Goal: Task Accomplishment & Management: Complete application form

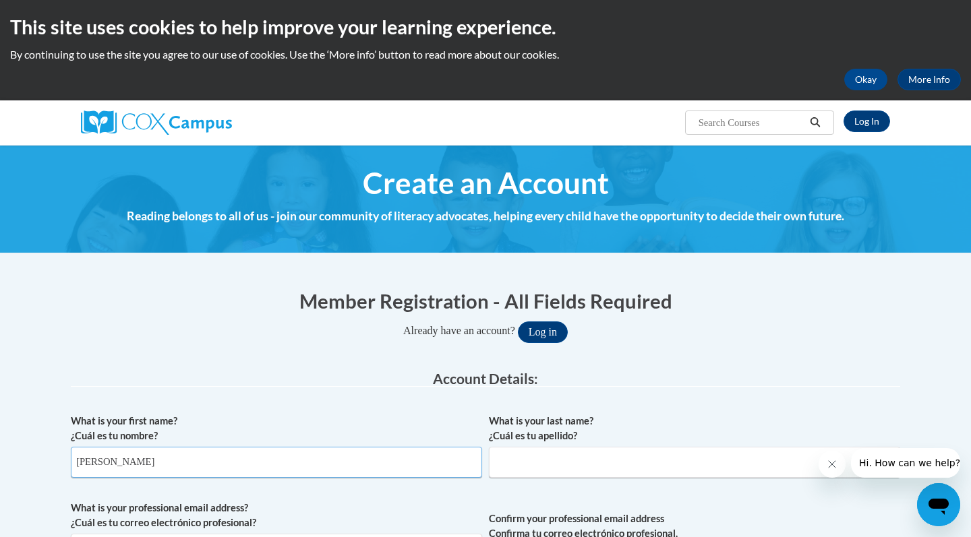
type input "Samantha"
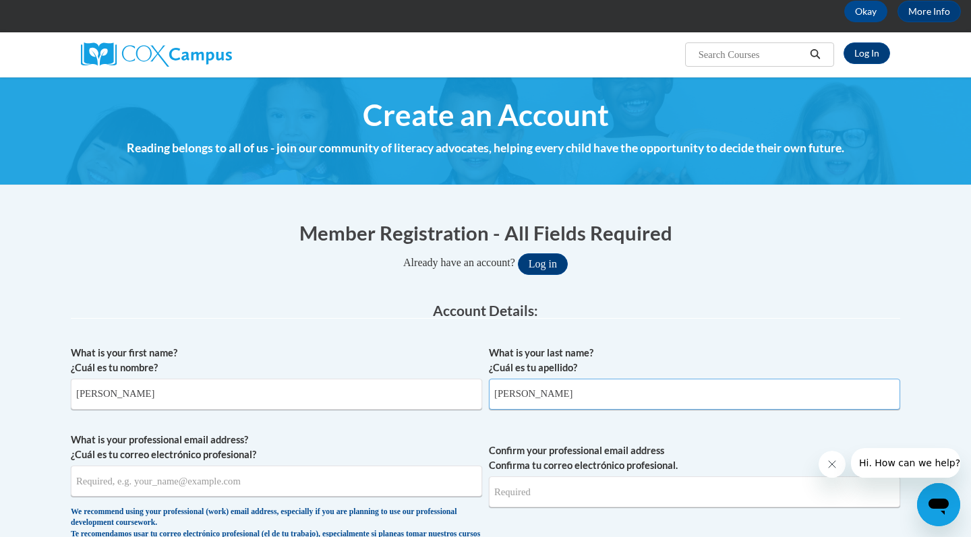
scroll to position [114, 0]
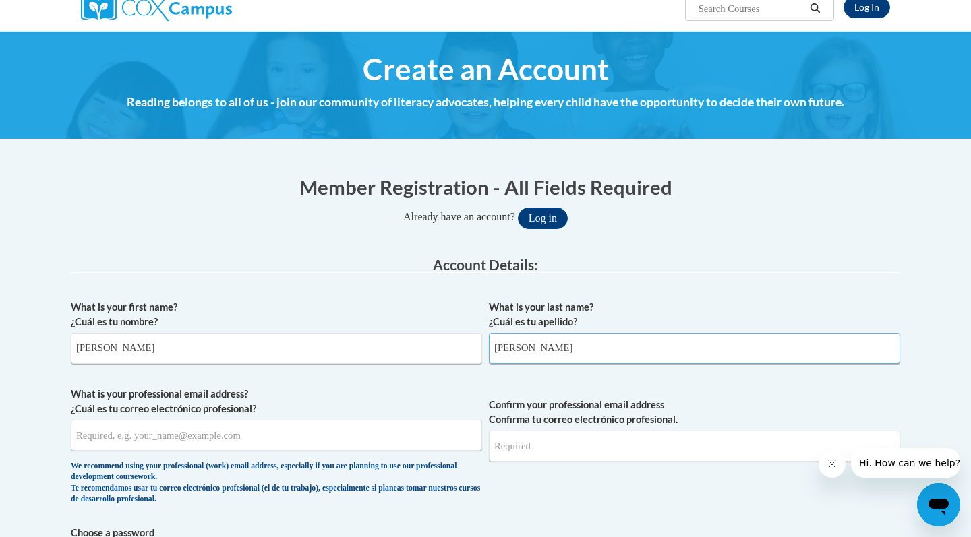
type input "Gutierrez"
type input "Samanthagutierrez9165@gmail.com"
type input "G"
type input "Soytumadre#72"
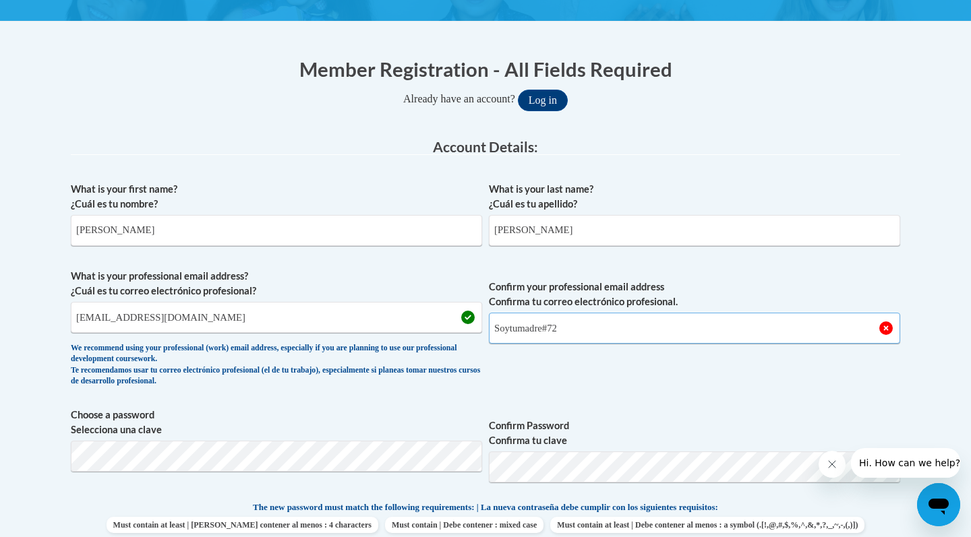
scroll to position [236, 0]
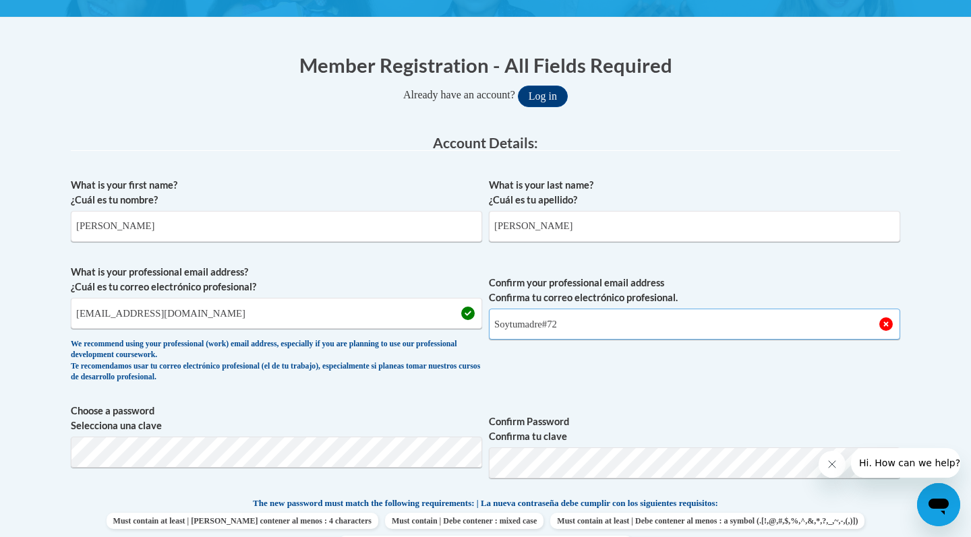
click at [571, 325] on input "Soytumadre#72" at bounding box center [694, 324] width 411 height 31
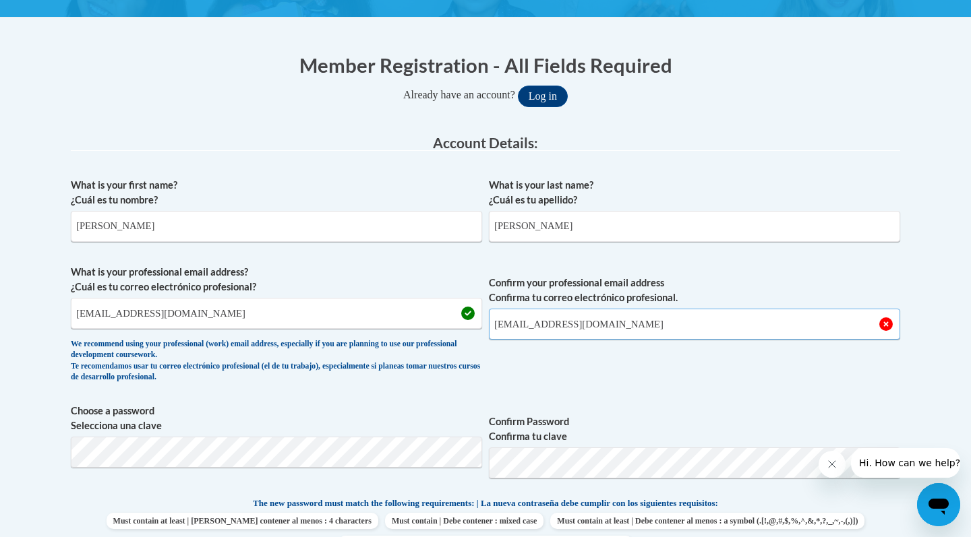
type input "Samanthagutierrez9165@gmail.com"
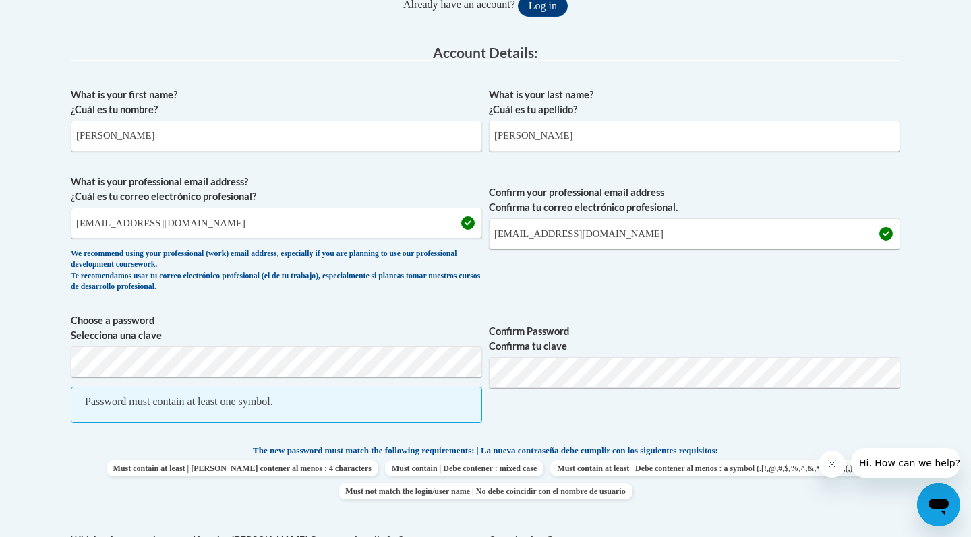
scroll to position [330, 0]
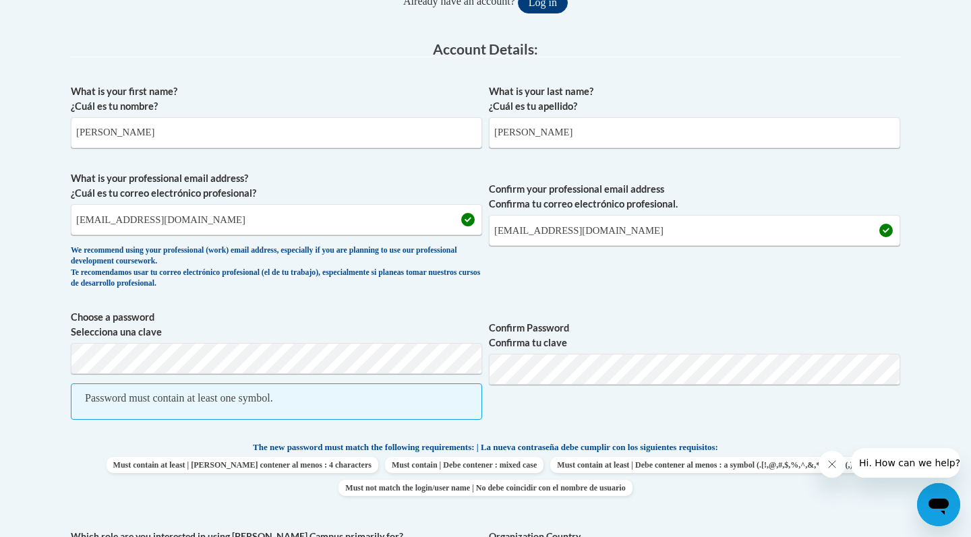
click at [574, 345] on label "Confirm Password Confirma tu clave" at bounding box center [694, 336] width 411 height 30
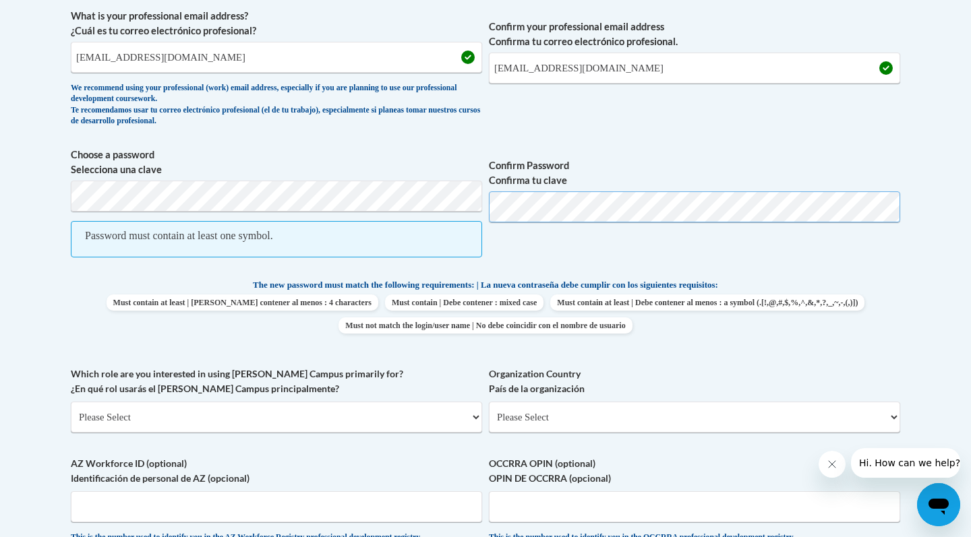
scroll to position [491, 0]
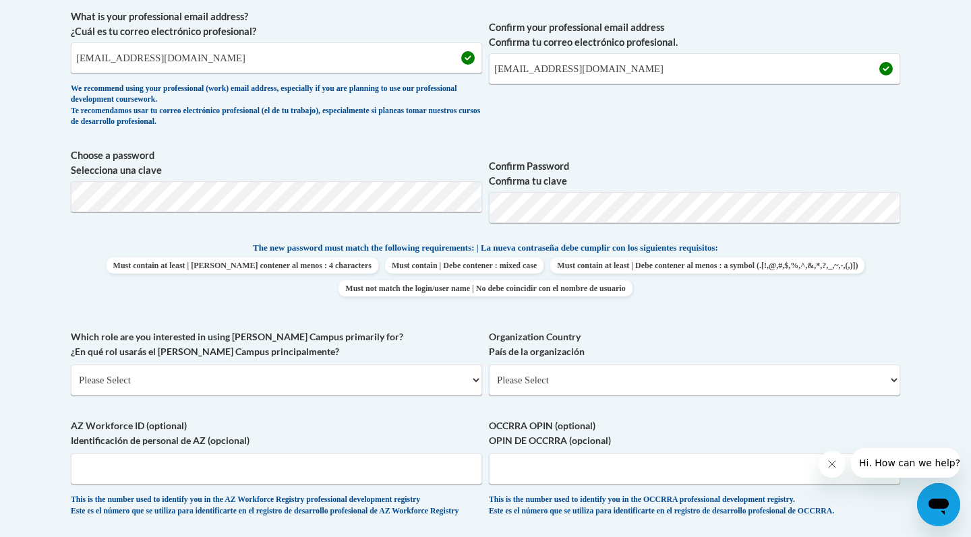
click at [367, 216] on span "Choose a password Selecciona una clave" at bounding box center [276, 191] width 411 height 86
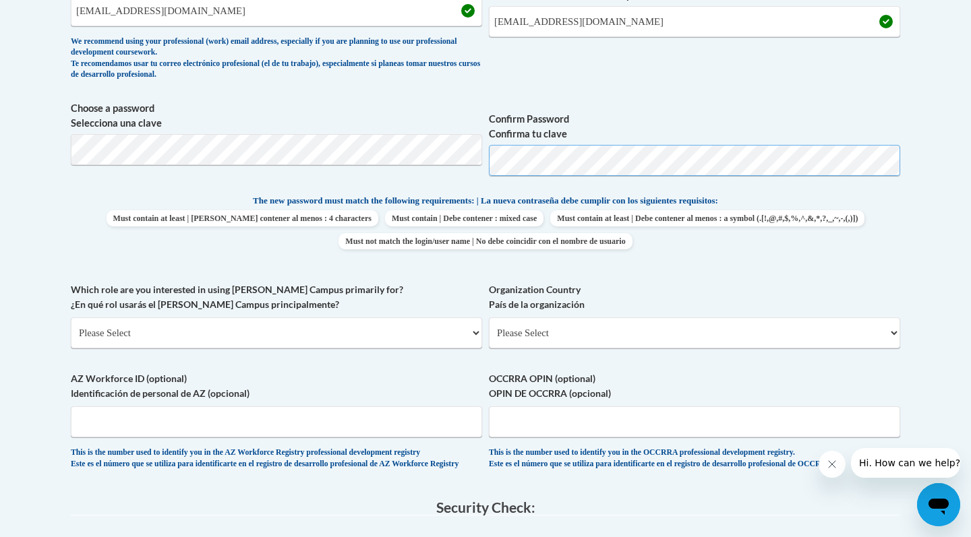
scroll to position [540, 0]
select select "5a18ea06-2b54-4451-96f2-d152daf9eac5"
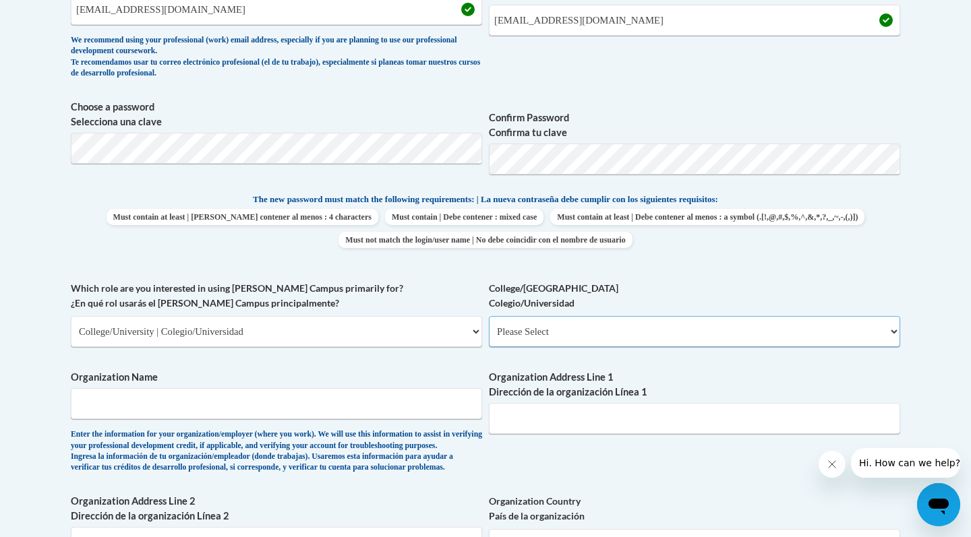
select select "99b32b07-cffc-426c-8bf6-0cd77760d84b"
type input "James Sprunt Community College"
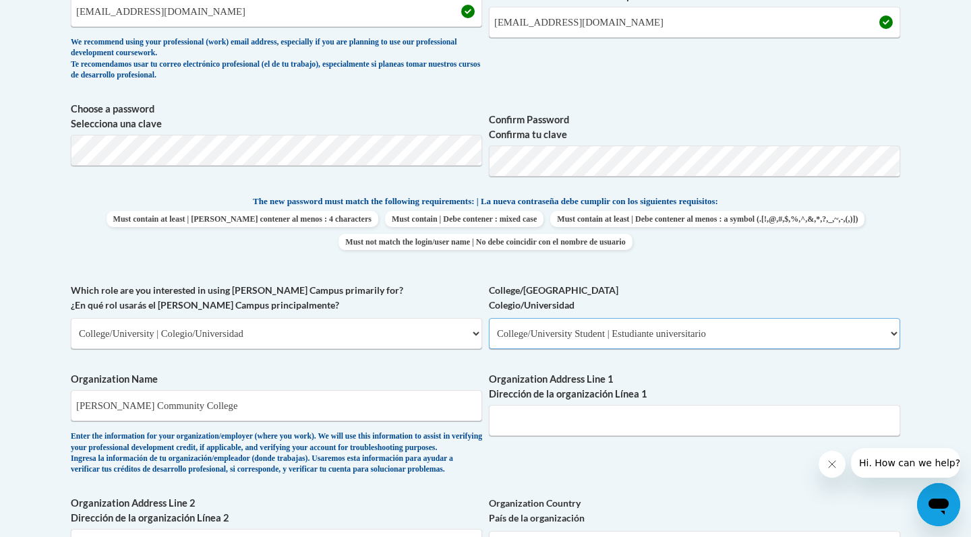
scroll to position [537, 0]
select select "49058d88-fc43-4af8-93ac-fa8ced758464"
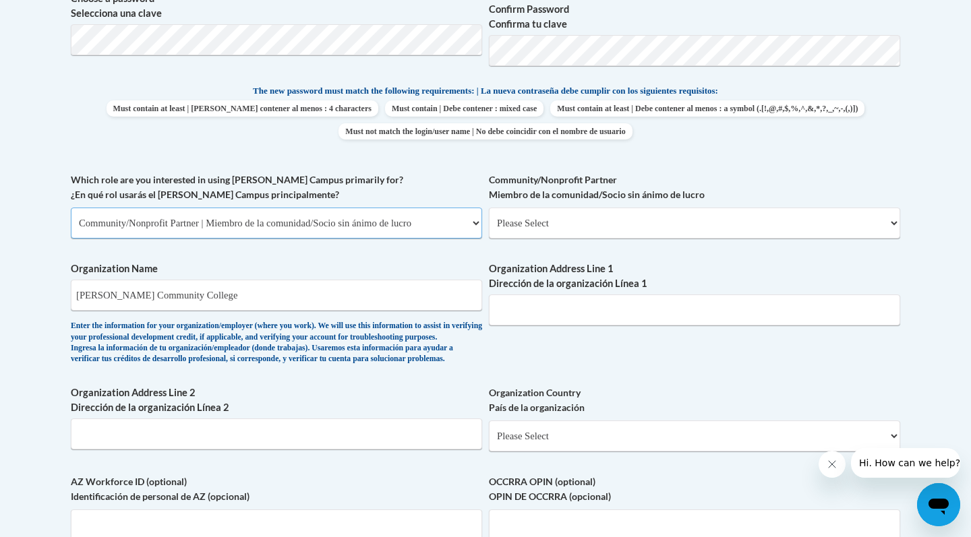
scroll to position [647, 0]
select select
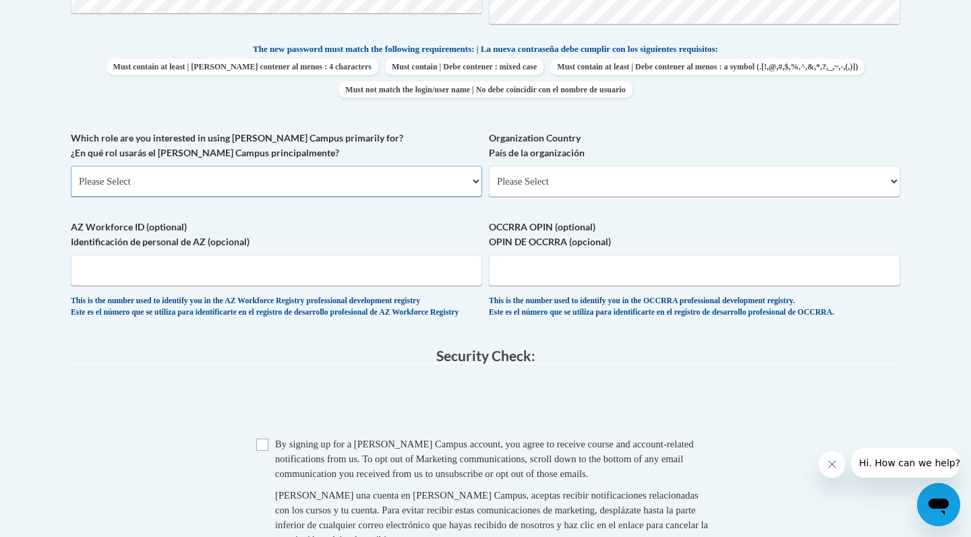
scroll to position [691, 0]
click at [257, 450] on input "Checkbox" at bounding box center [262, 444] width 12 height 12
checkbox input "true"
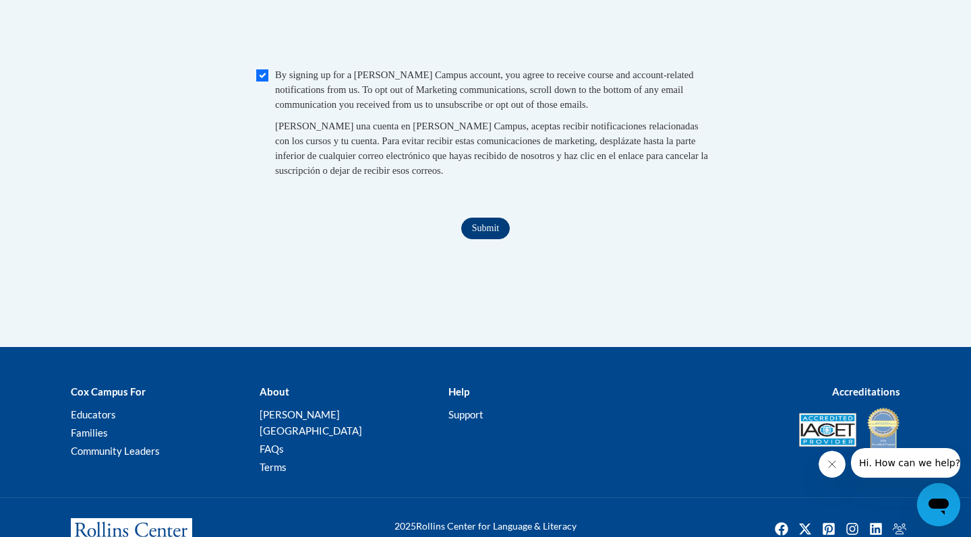
click at [486, 229] on input "Submit" at bounding box center [485, 229] width 49 height 22
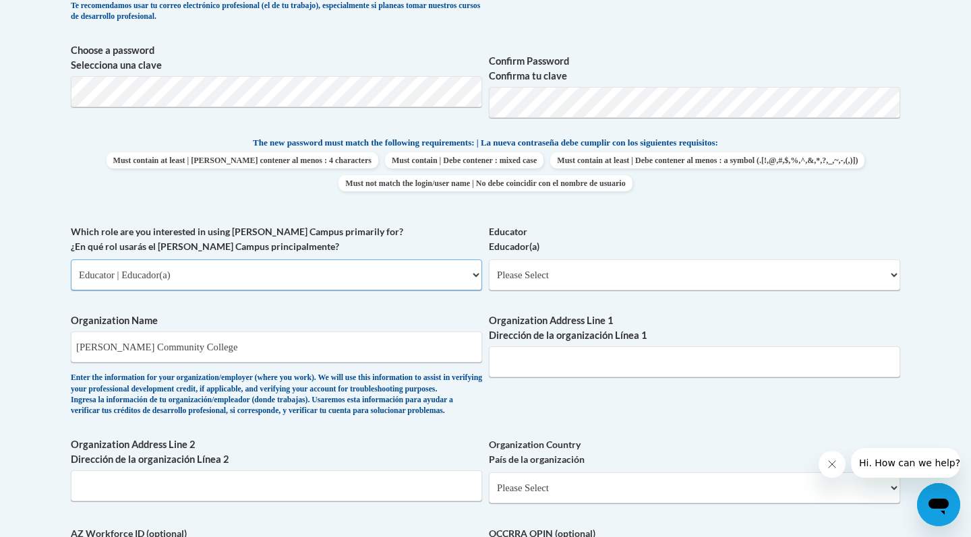
select select "5a18ea06-2b54-4451-96f2-d152daf9eac5"
select select "99b32b07-cffc-426c-8bf6-0cd77760d84b"
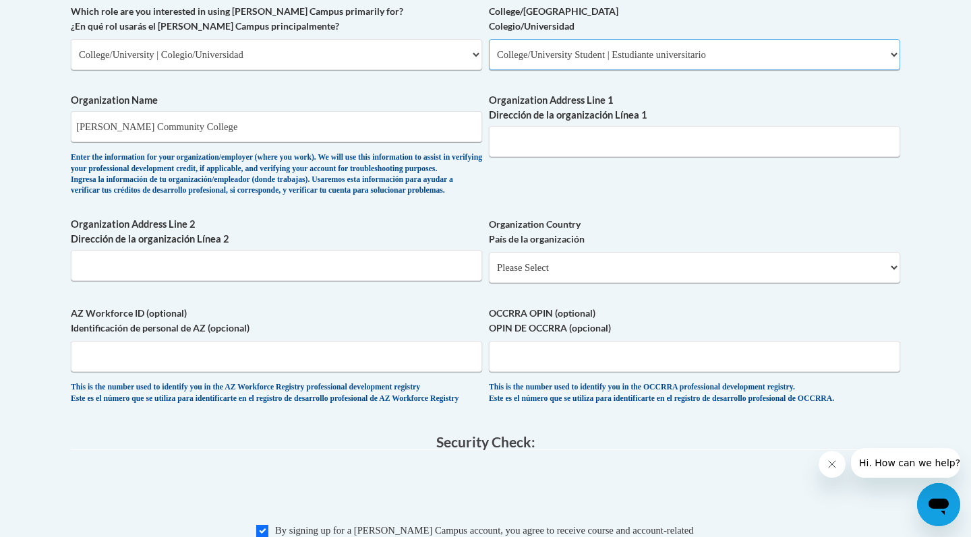
scroll to position [822, 0]
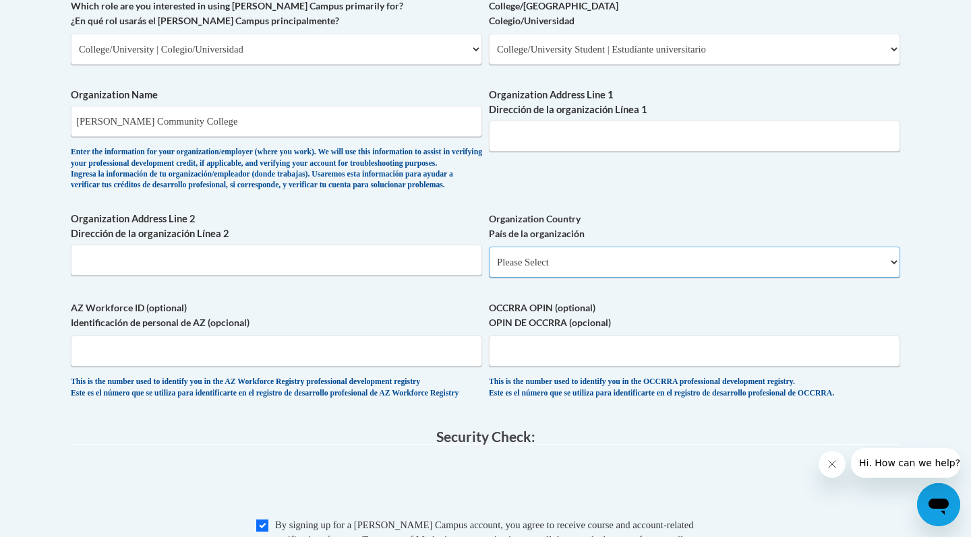
select select "ad49bcad-a171-4b2e-b99c-48b446064914"
select select
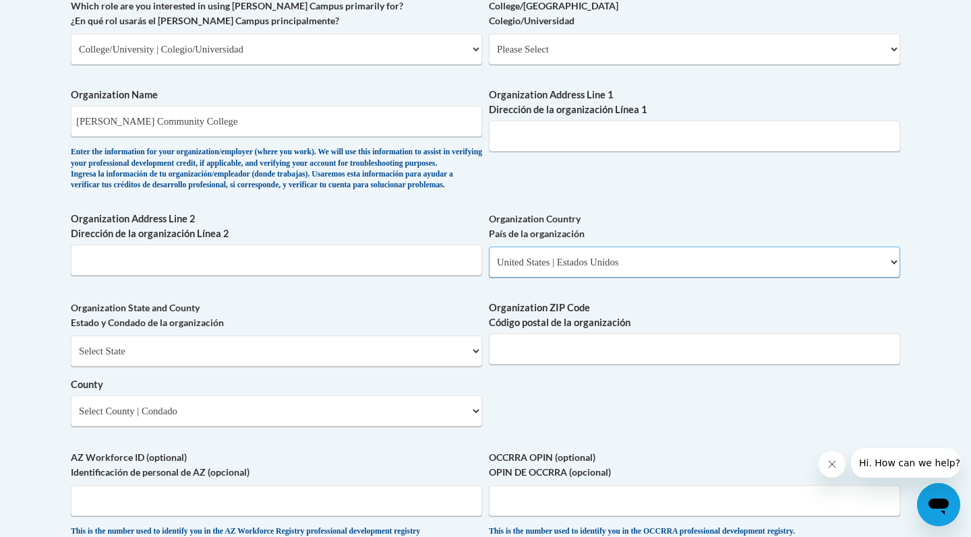
scroll to position [836, 0]
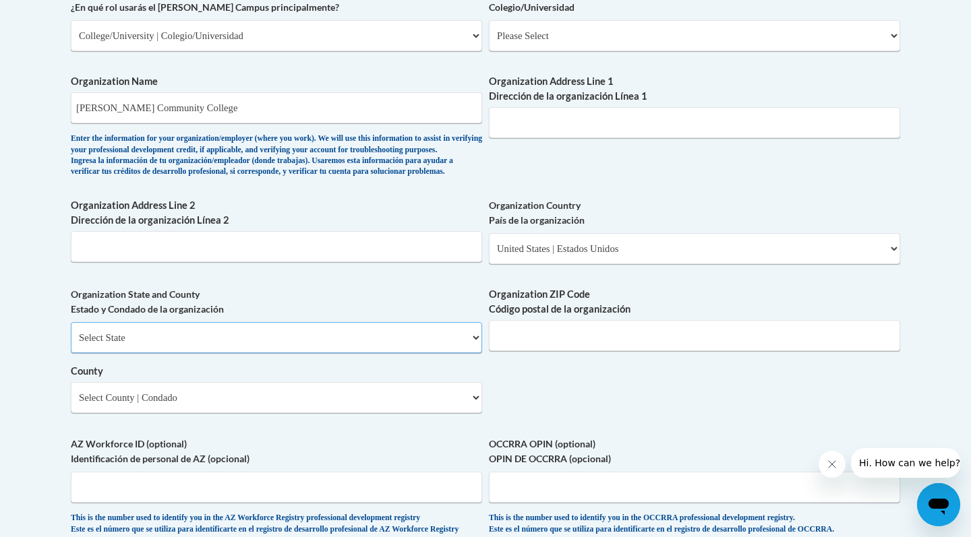
select select "North Carolina"
click at [278, 405] on select "County" at bounding box center [276, 397] width 411 height 31
select select "Duplin"
type input "28349"
click at [565, 112] on input "Organization Address Line 1 Dirección de la organización Línea 1" at bounding box center [694, 122] width 411 height 31
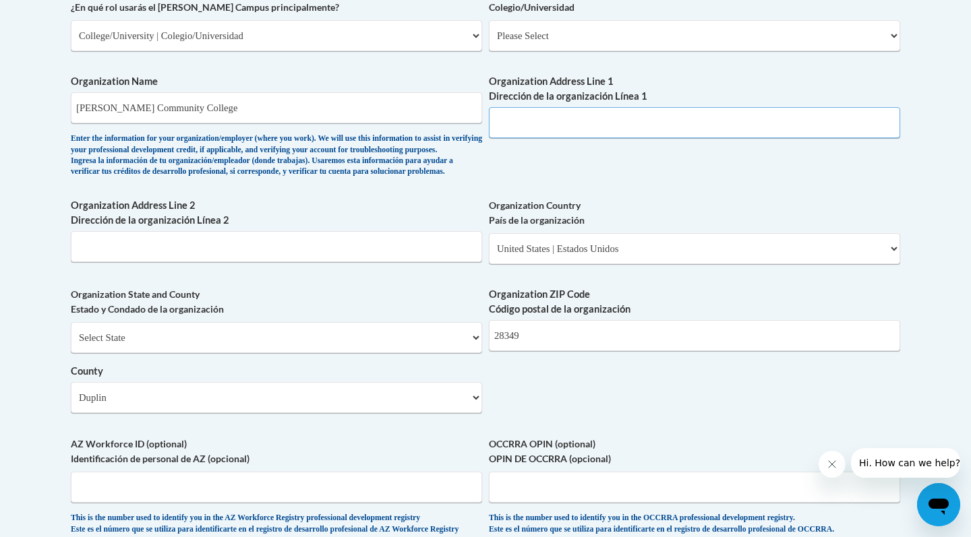
paste input "133 James Sprunt Dr, Kenansville, NC"
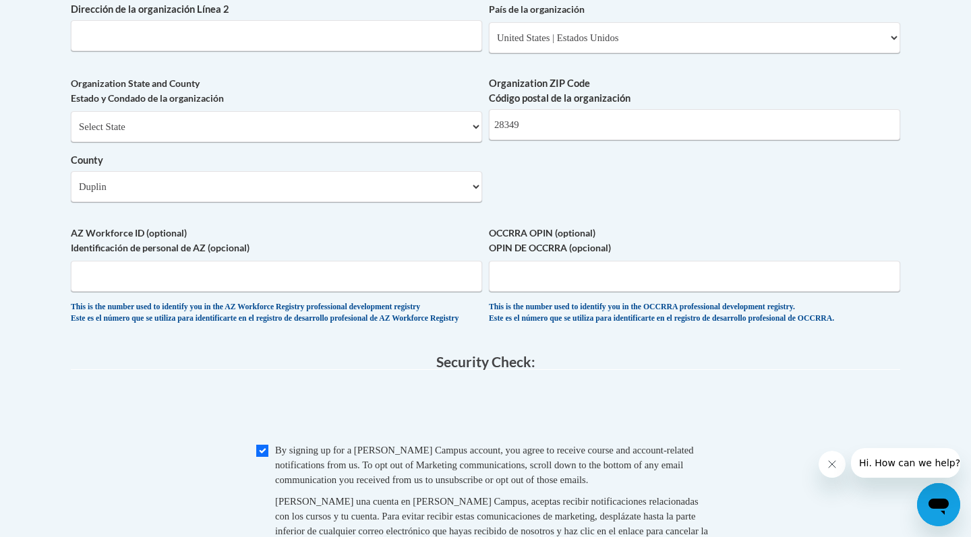
scroll to position [1092, 0]
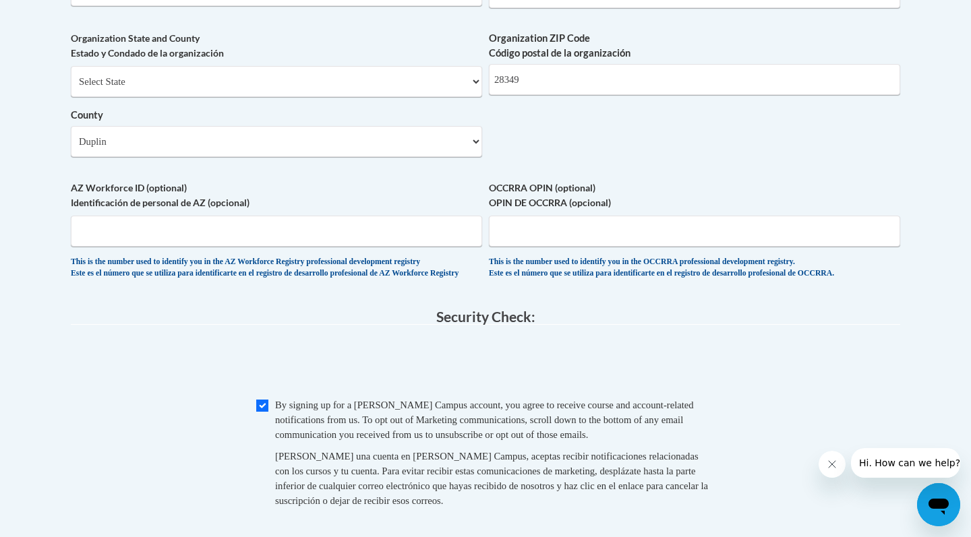
type input "133 James Sprunt Dr, Kenansville"
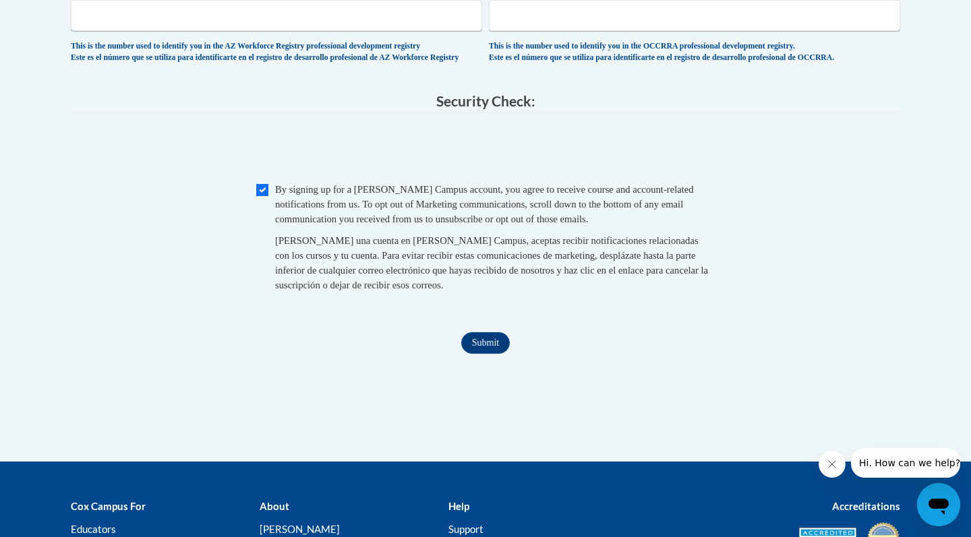
scroll to position [1313, 0]
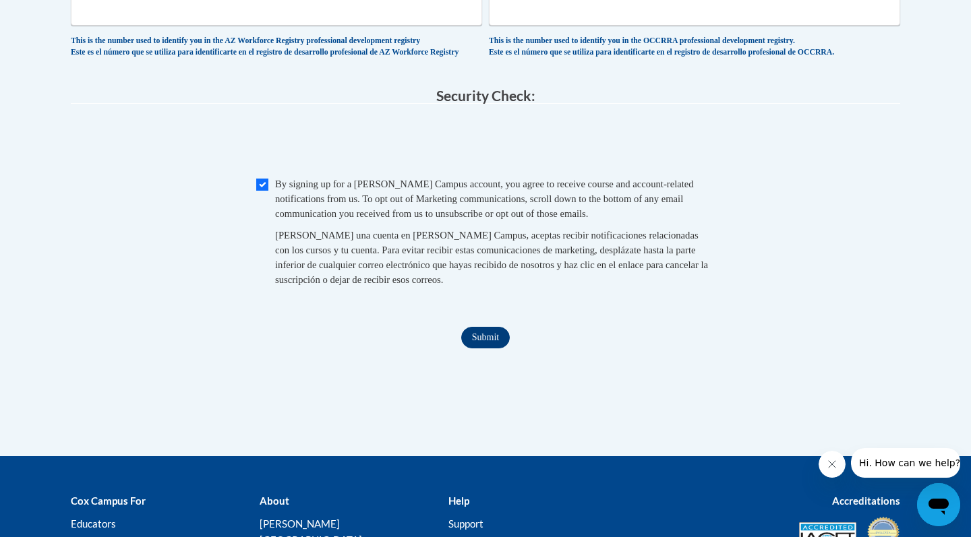
click at [485, 345] on input "Submit" at bounding box center [485, 338] width 49 height 22
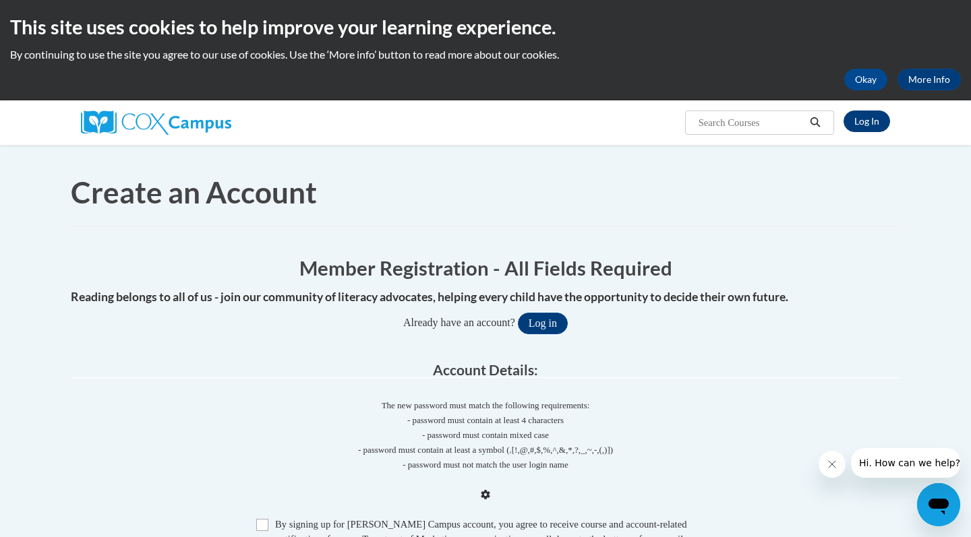
click at [849, 111] on link "Log In" at bounding box center [866, 122] width 47 height 22
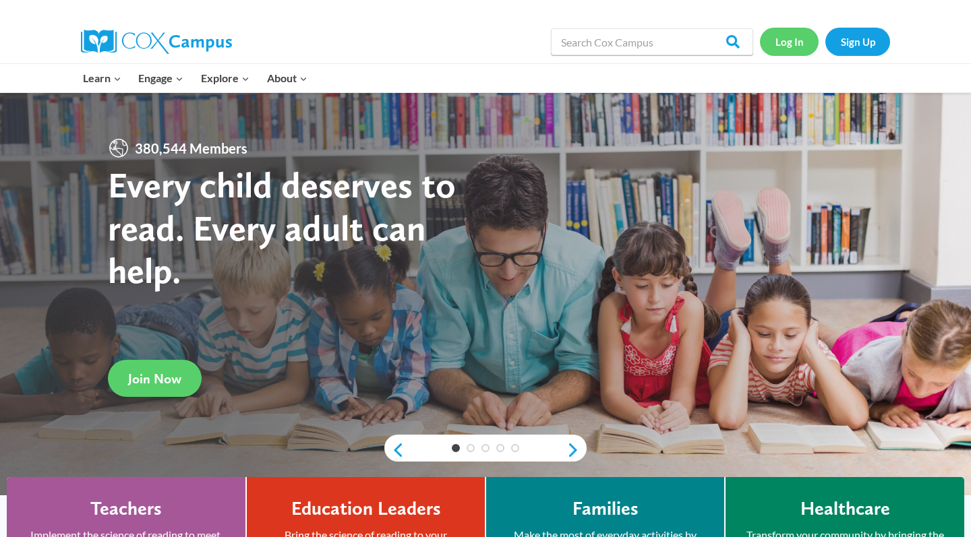
click at [794, 41] on link "Log In" at bounding box center [789, 42] width 59 height 28
click at [170, 365] on link "Join Now" at bounding box center [155, 378] width 94 height 37
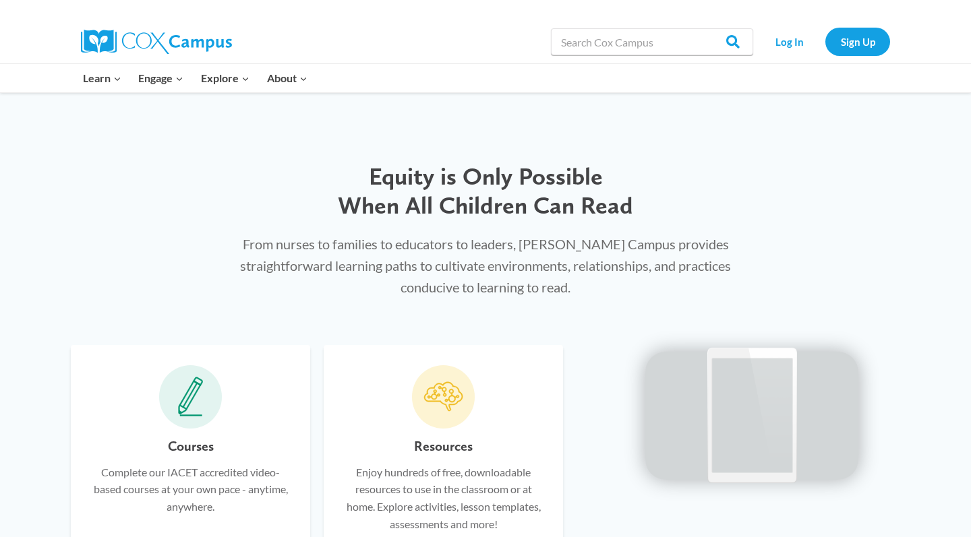
scroll to position [560, 0]
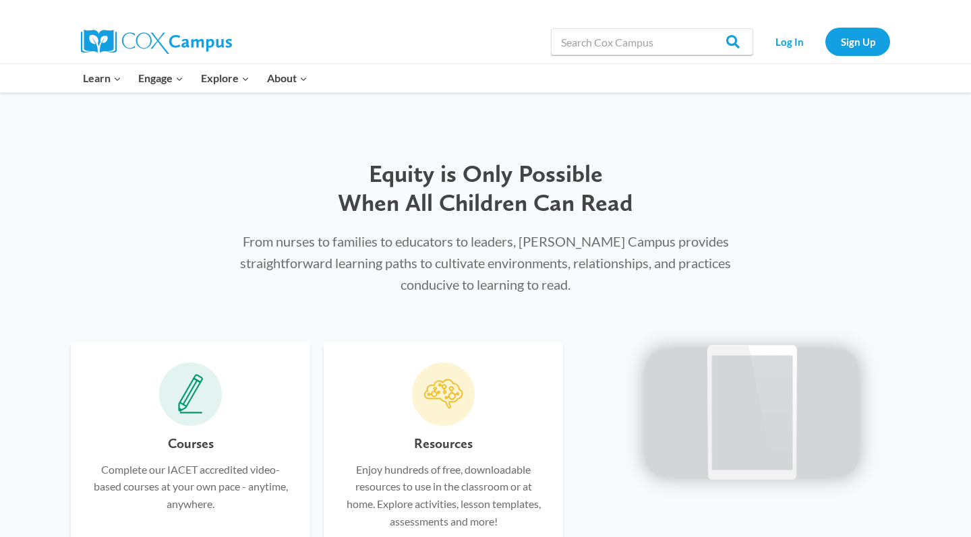
click at [432, 433] on h6 "Resources" at bounding box center [443, 444] width 59 height 22
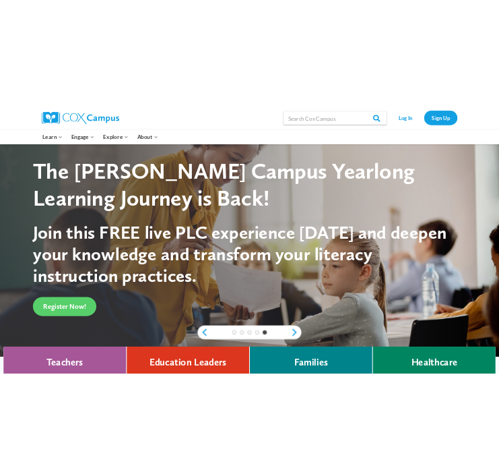
scroll to position [0, 0]
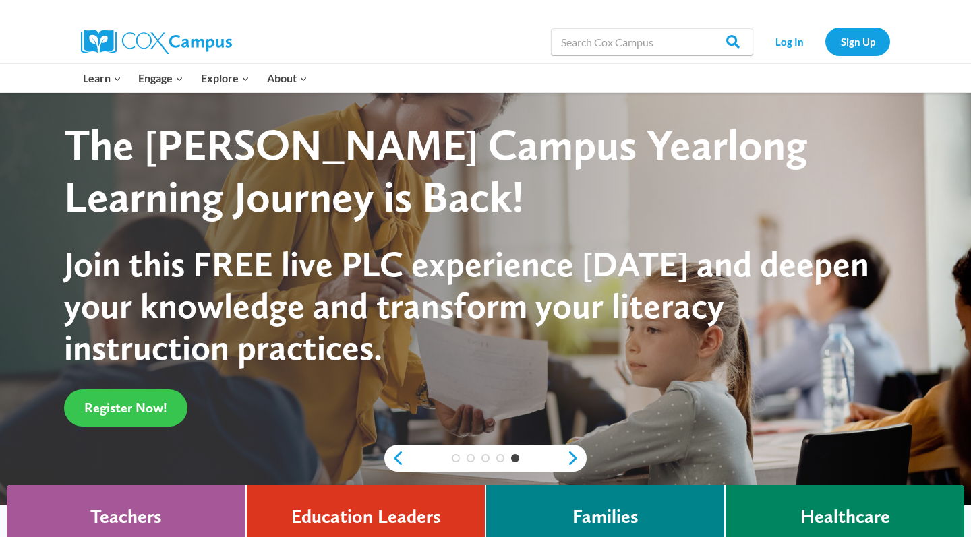
click at [146, 408] on span "Register Now!" at bounding box center [125, 408] width 83 height 16
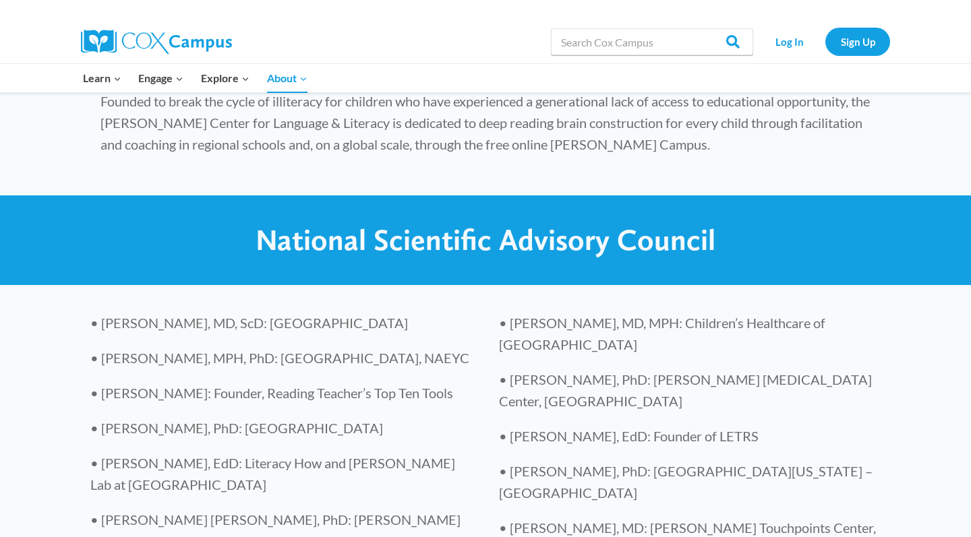
scroll to position [2761, 0]
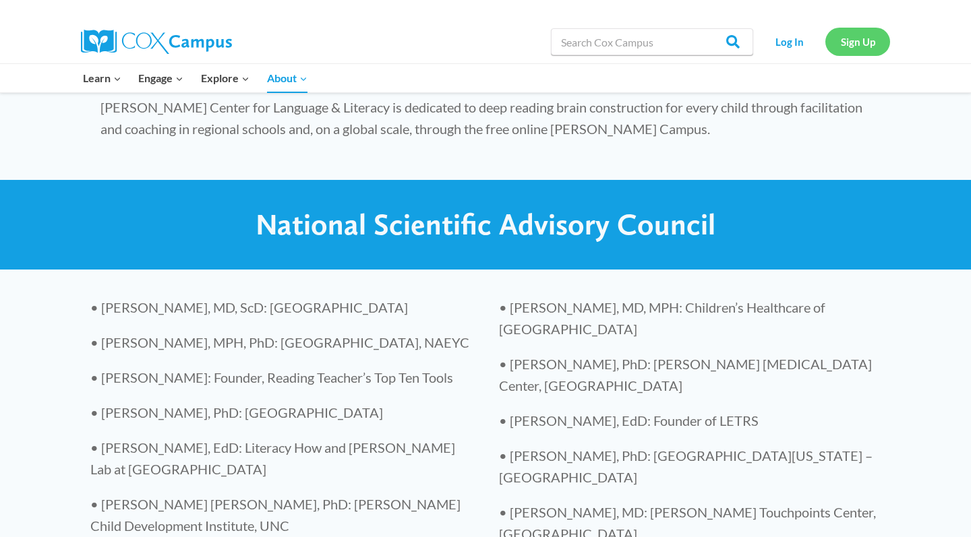
click at [858, 36] on link "Sign Up" at bounding box center [857, 42] width 65 height 28
